Goal: Task Accomplishment & Management: Complete application form

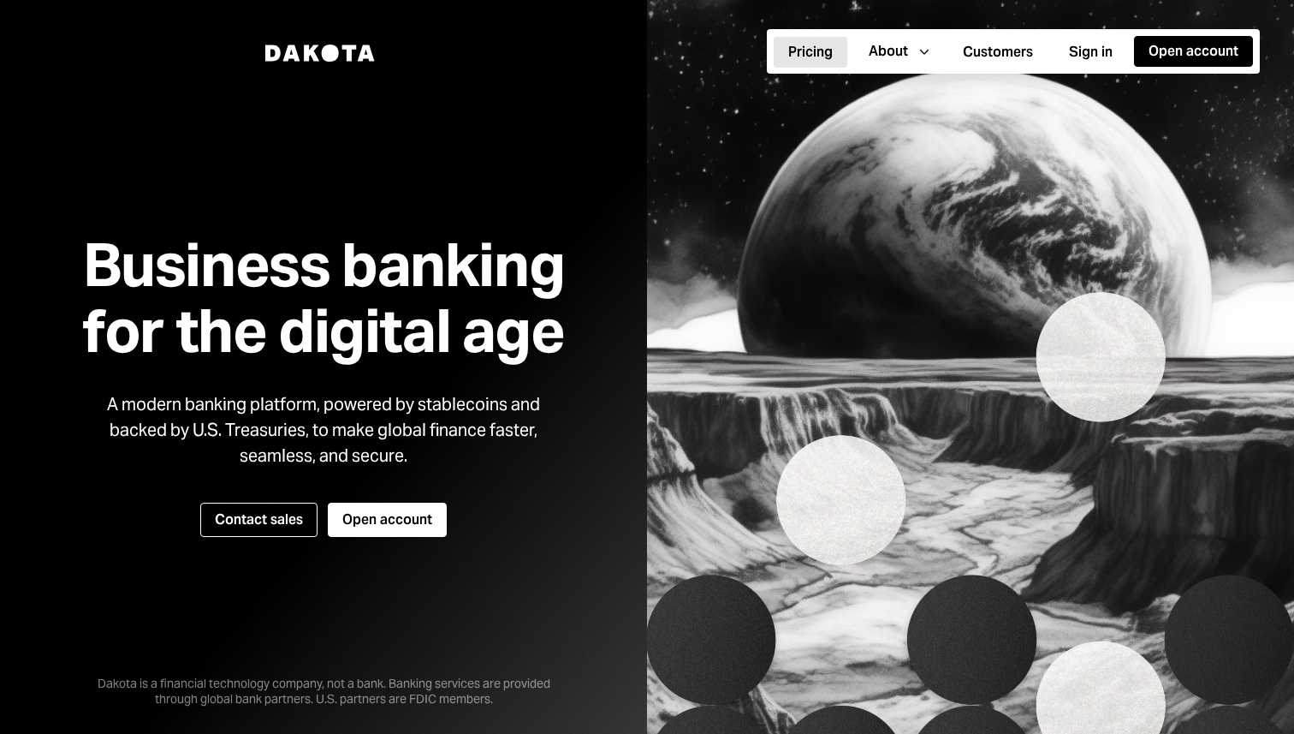
click at [793, 51] on button "Pricing" at bounding box center [811, 52] width 74 height 31
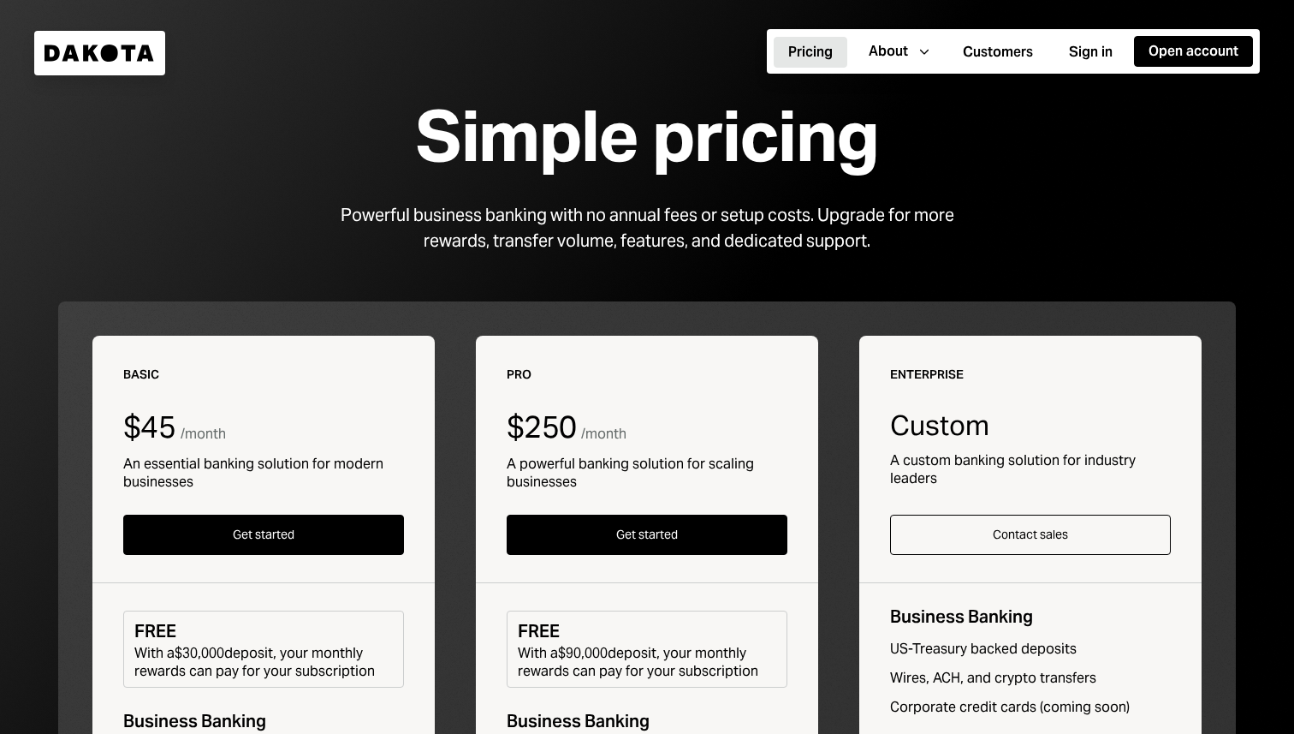
scroll to position [46, 0]
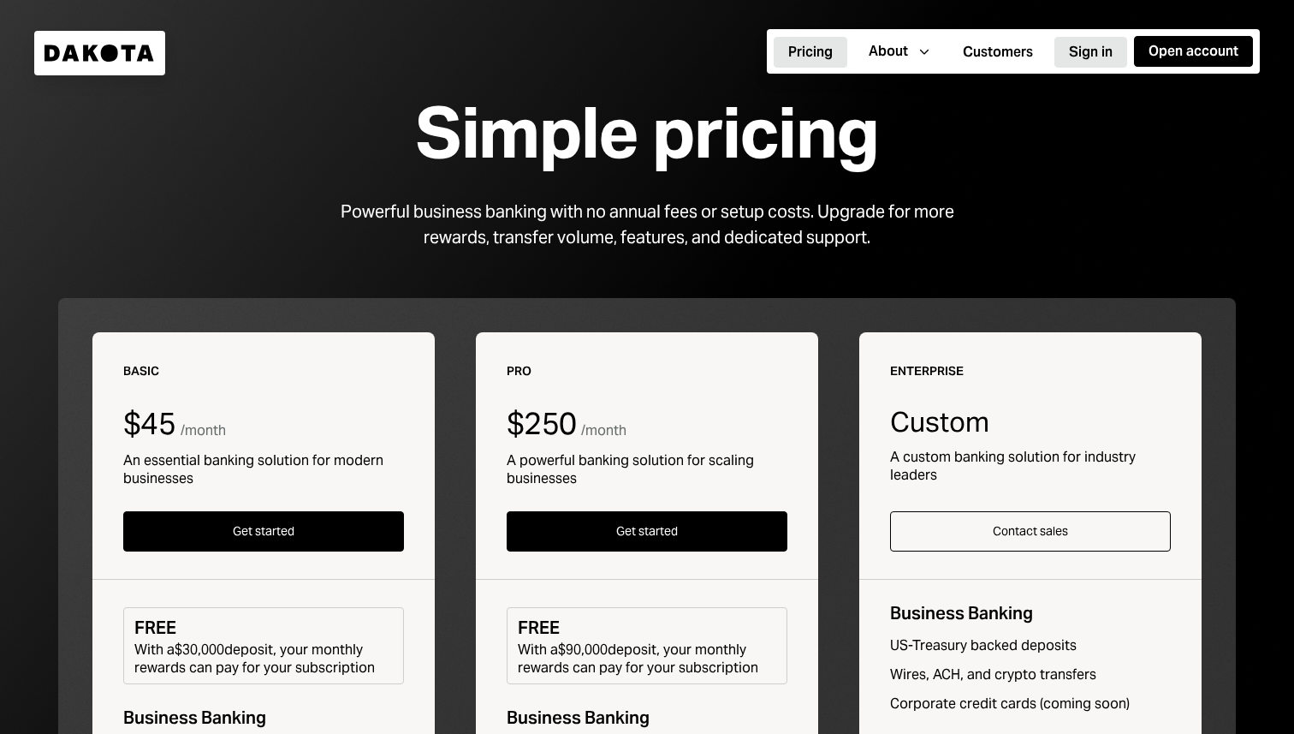
click at [1082, 43] on button "Sign in" at bounding box center [1091, 52] width 73 height 31
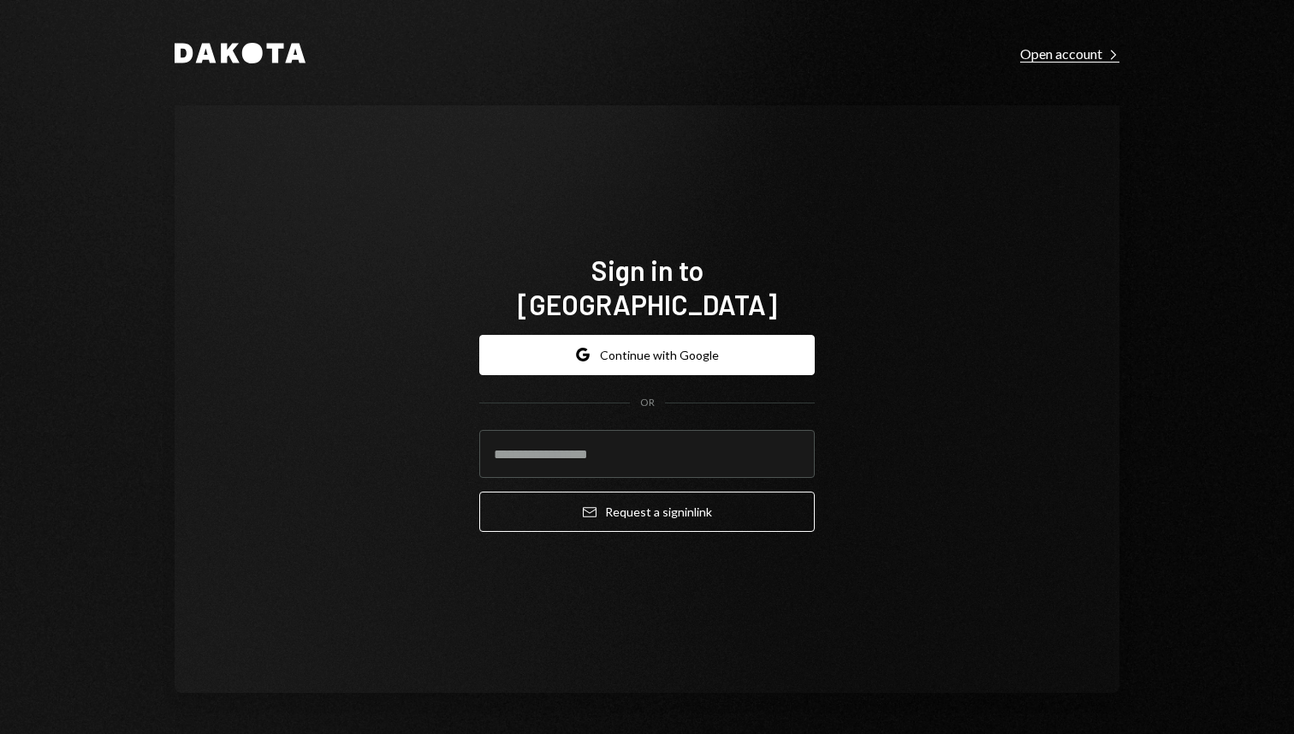
click at [1083, 52] on div "Open account Right Caret" at bounding box center [1070, 53] width 99 height 17
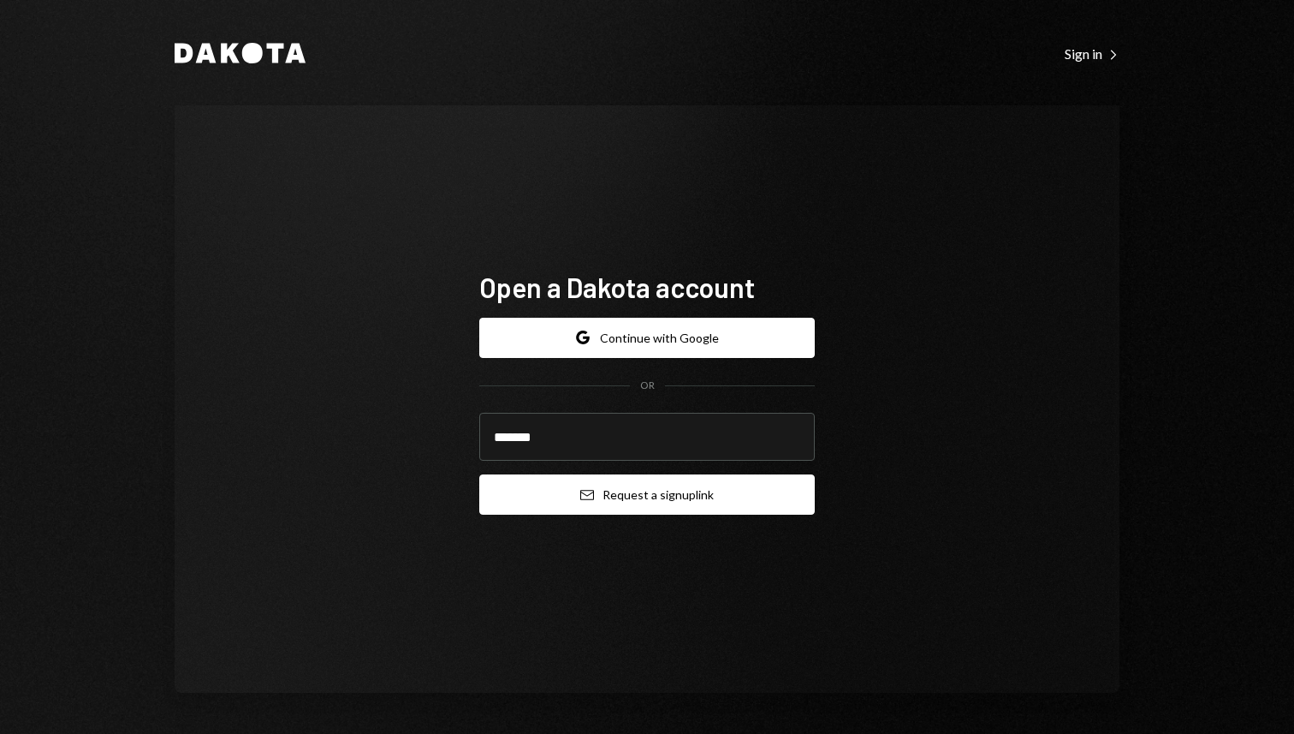
type input "**********"
click at [705, 500] on button "Email Request a sign up link" at bounding box center [647, 494] width 336 height 40
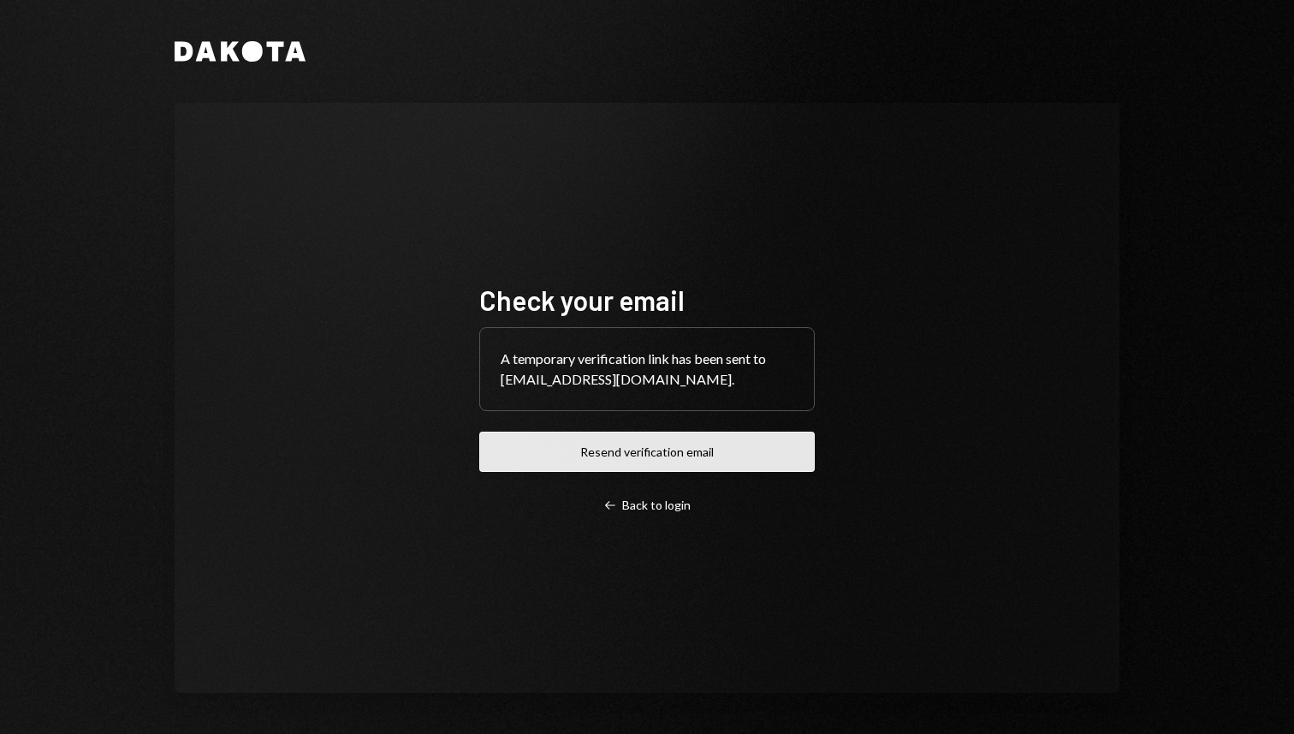
click at [683, 453] on button "Resend verification email" at bounding box center [647, 451] width 336 height 40
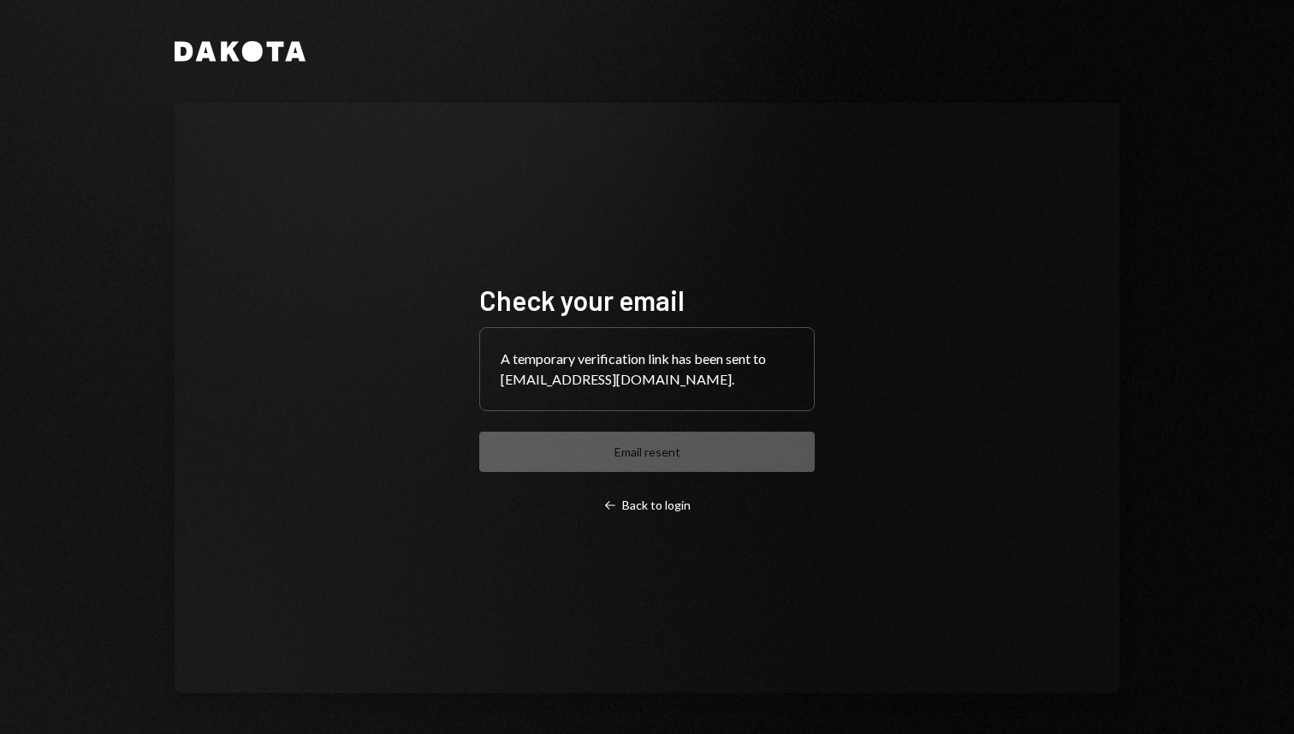
click at [683, 452] on div "Check your email A temporary verification link has been sent to [EMAIL_ADDRESS]…" at bounding box center [647, 398] width 336 height 230
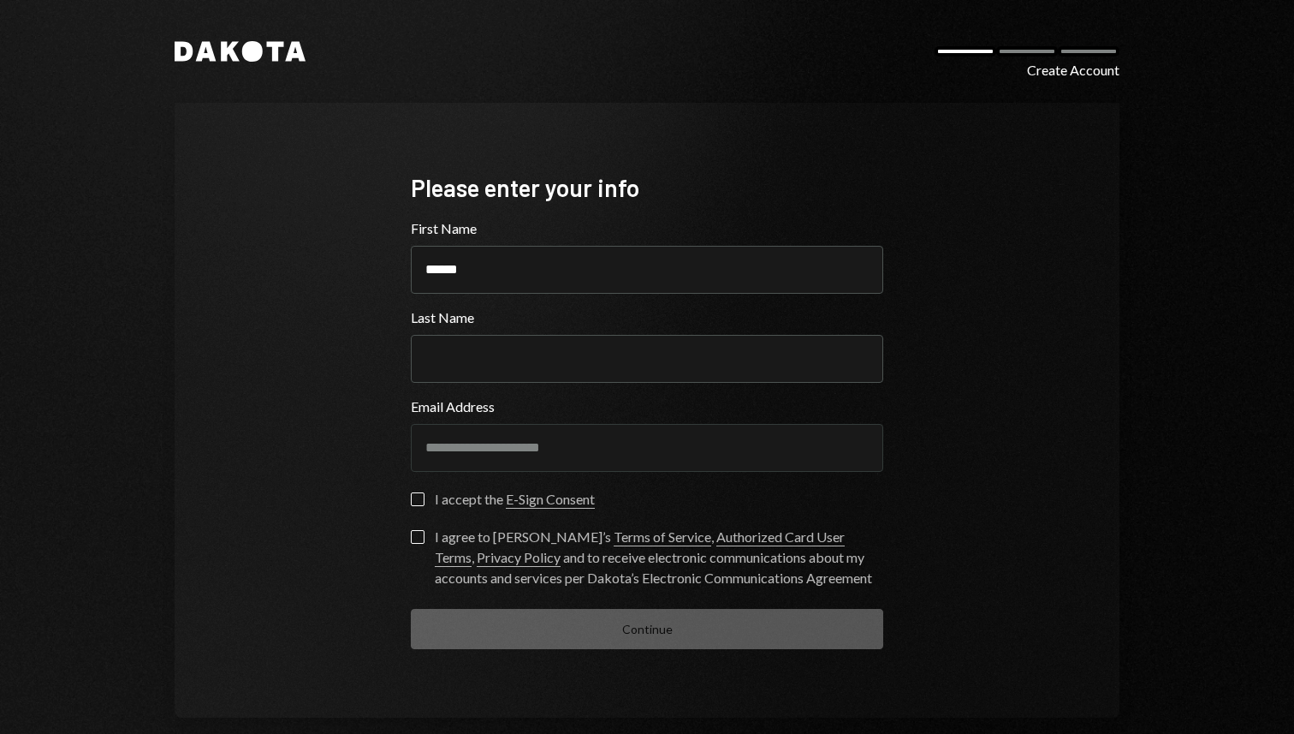
type input "******"
type input "***"
type button "on"
click at [469, 496] on div "I accept the E-Sign Consent" at bounding box center [515, 499] width 160 height 21
click at [425, 496] on button "on" at bounding box center [418, 499] width 14 height 14
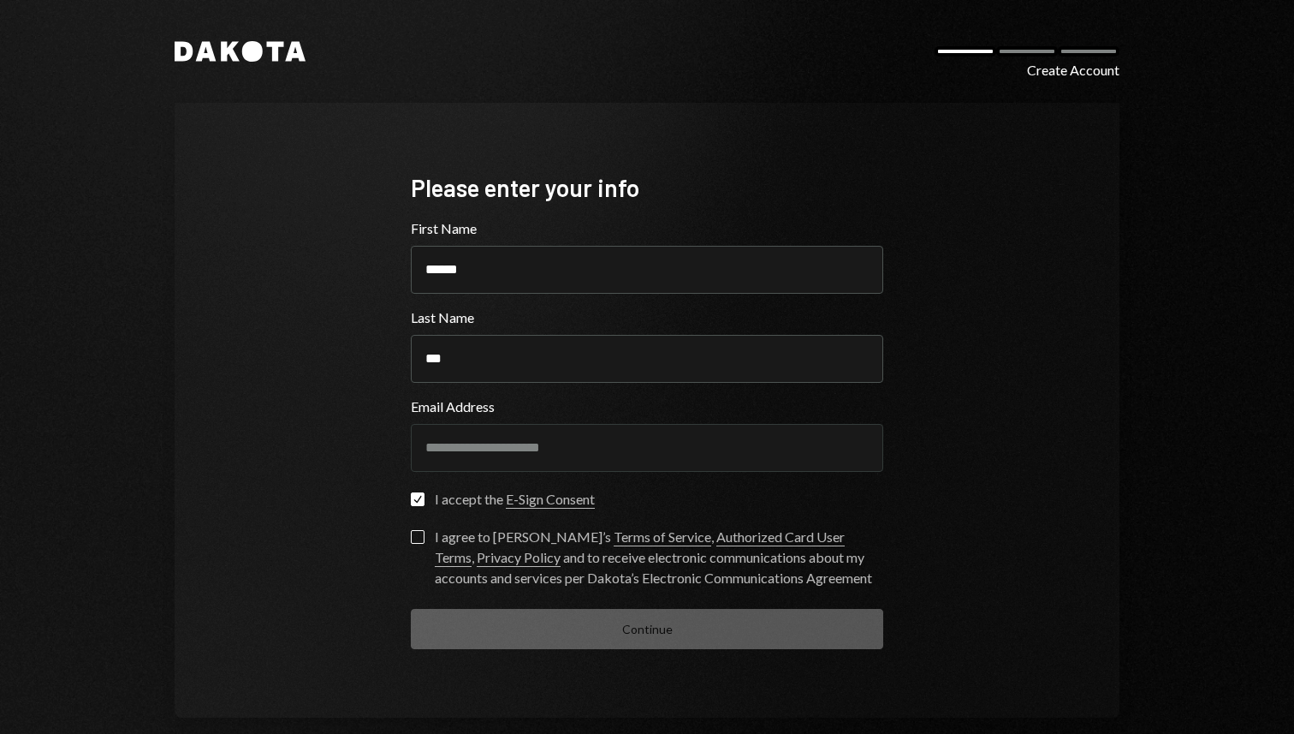
click at [443, 539] on div "I agree to Dakota’s Terms of Service , Authorized Card User Terms , Privacy Pol…" at bounding box center [659, 558] width 449 height 62
click at [425, 539] on button "I agree to Dakota’s Terms of Service , Authorized Card User Terms , Privacy Pol…" at bounding box center [418, 537] width 14 height 14
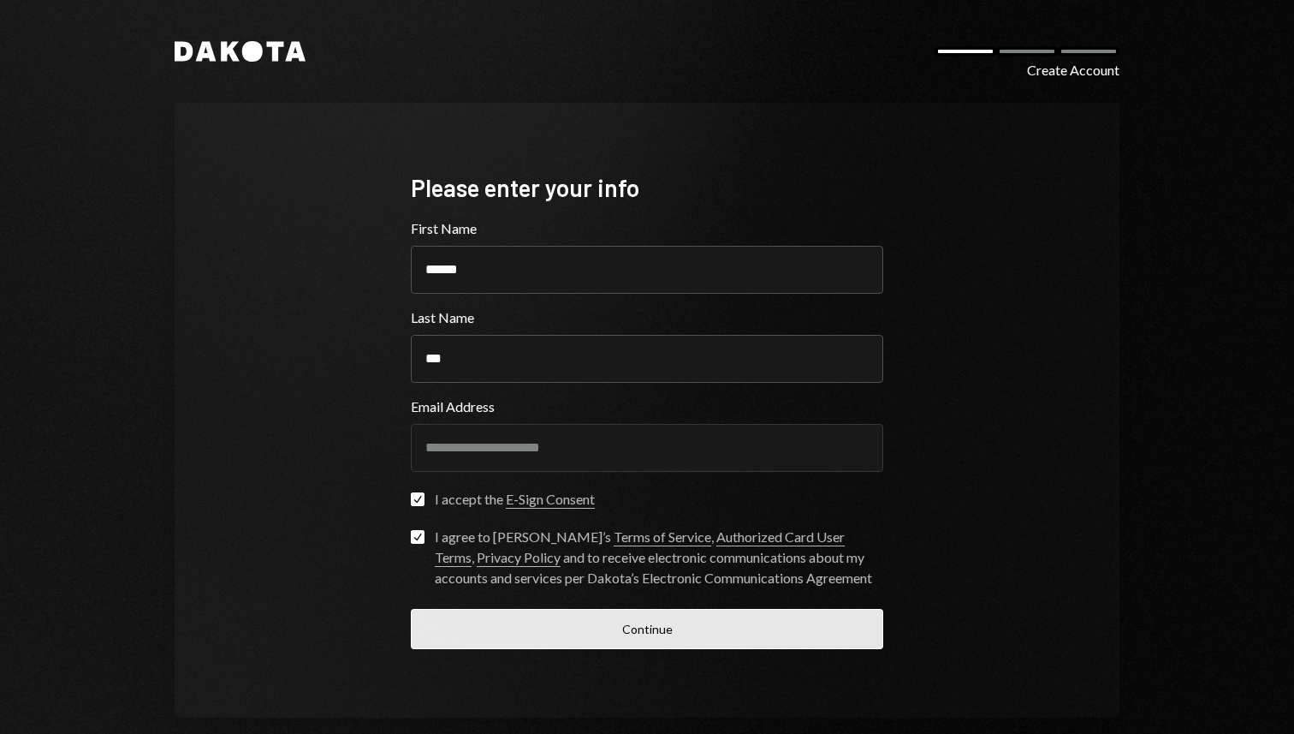
click at [468, 612] on button "Continue" at bounding box center [647, 629] width 473 height 40
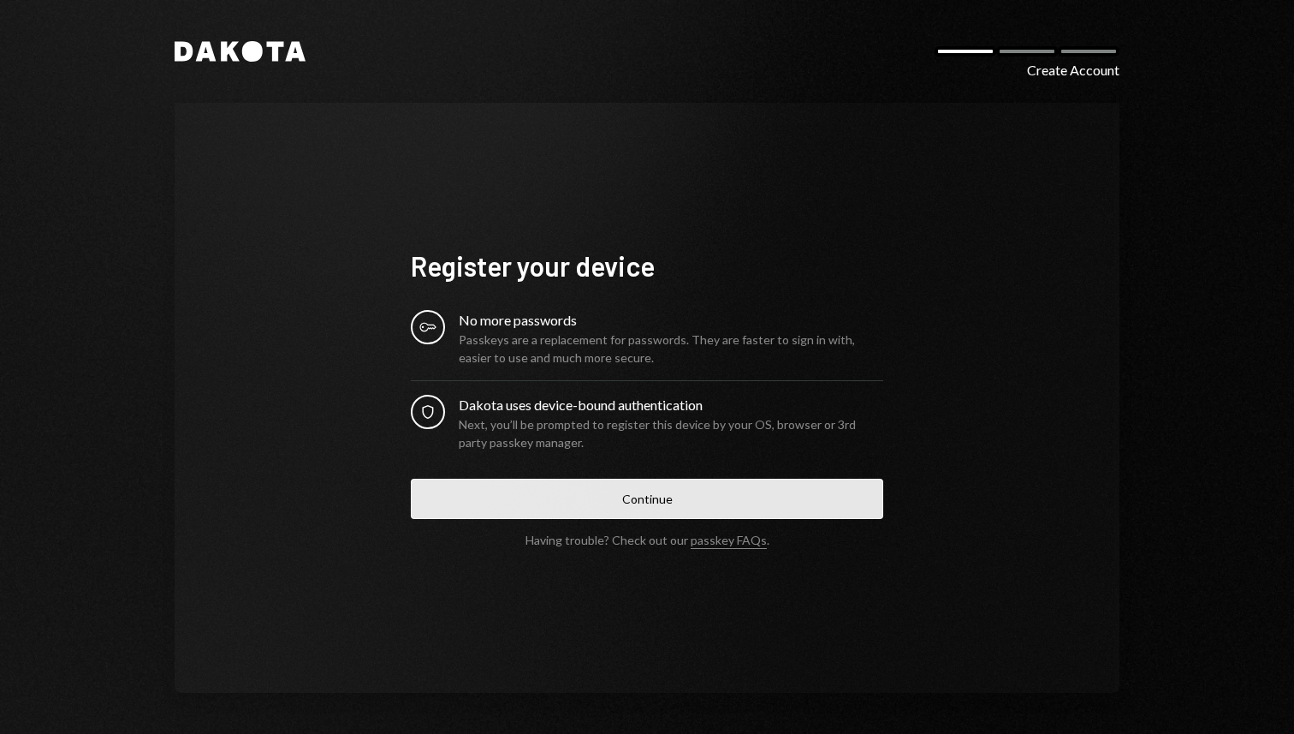
click at [506, 492] on button "Continue" at bounding box center [647, 499] width 473 height 40
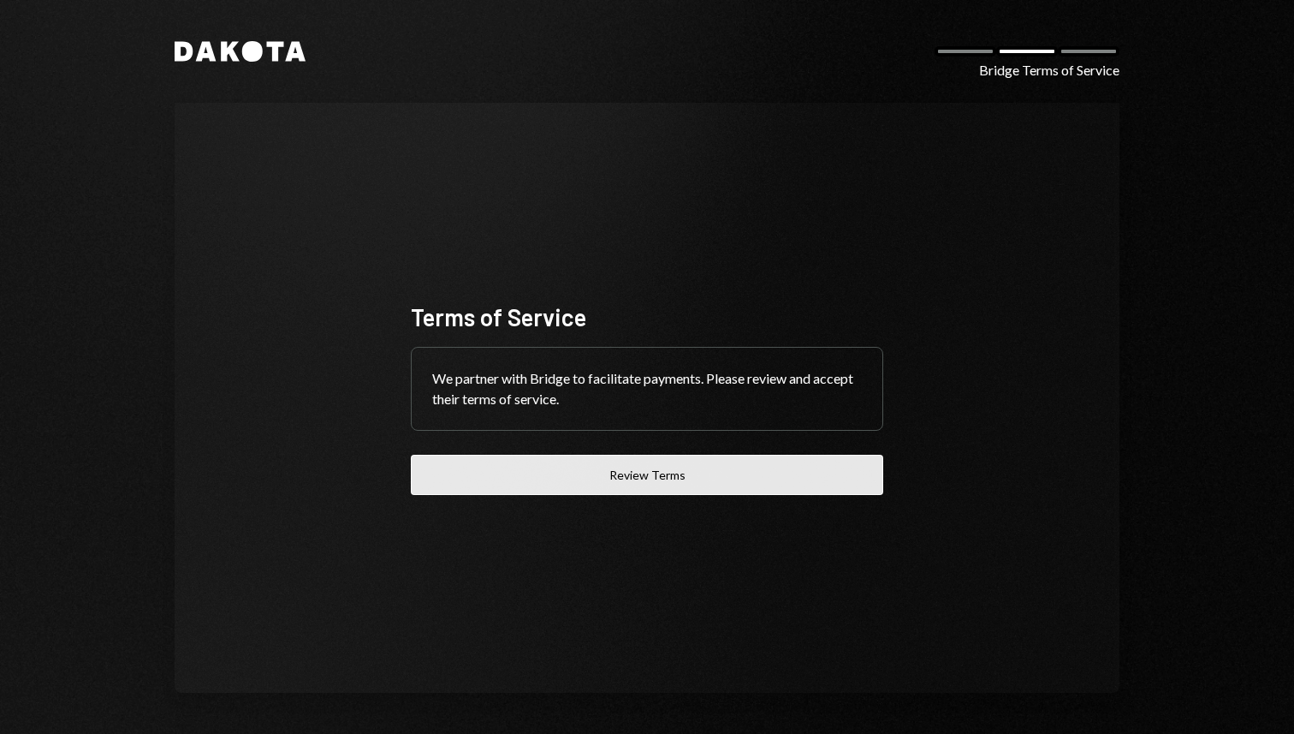
click at [783, 473] on button "Review Terms" at bounding box center [647, 475] width 473 height 40
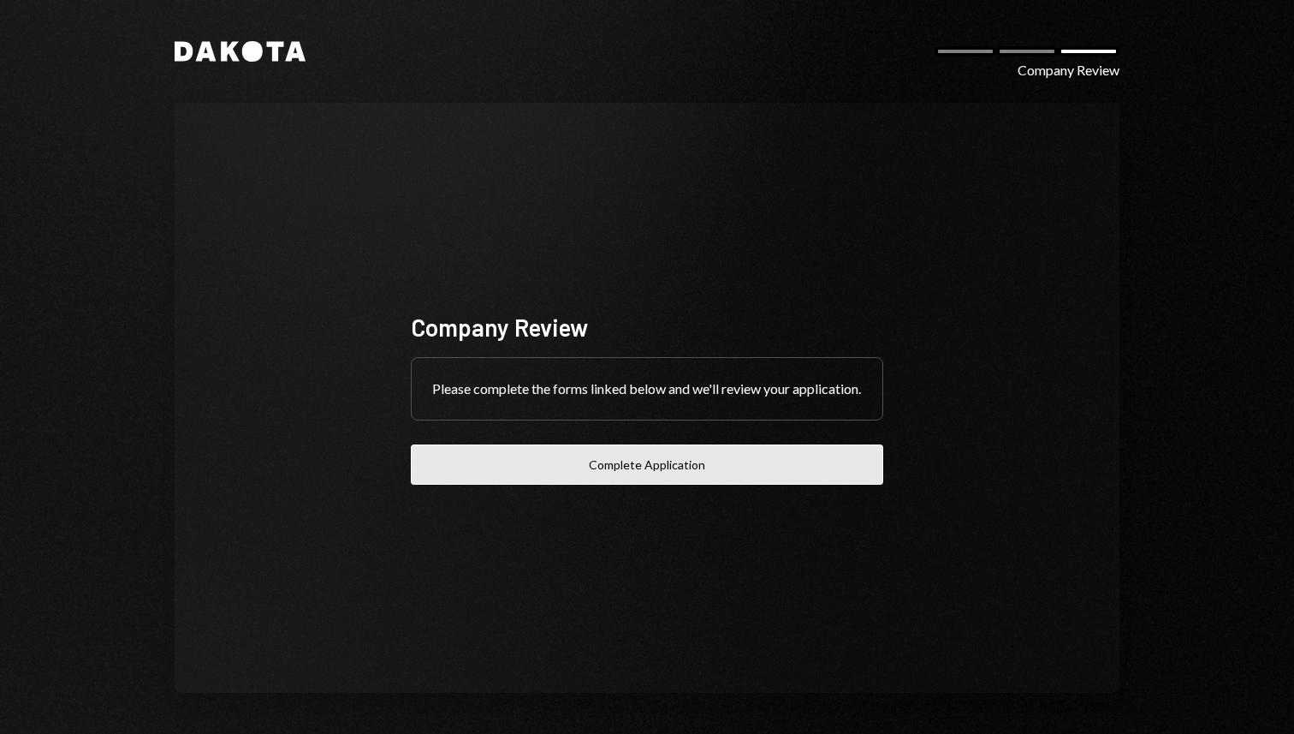
click at [640, 470] on button "Complete Application" at bounding box center [647, 464] width 473 height 40
